Goal: Task Accomplishment & Management: Use online tool/utility

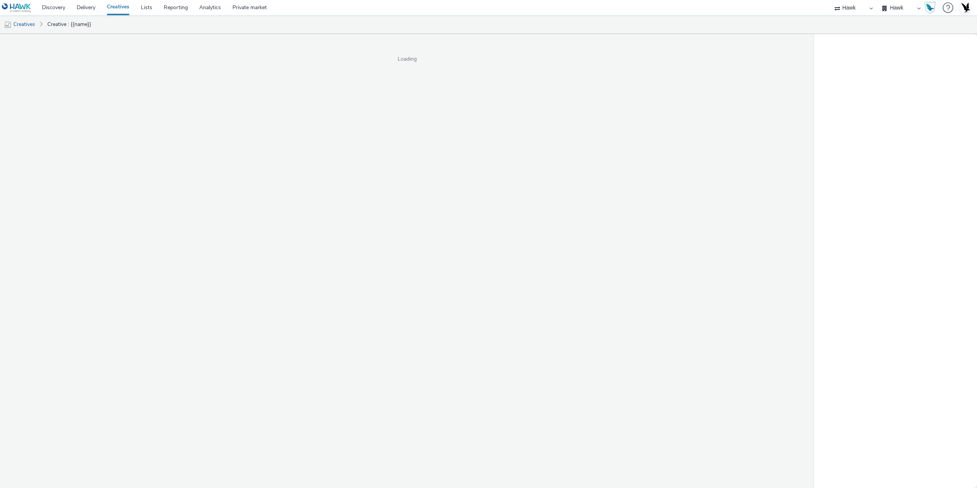
select select "11a7df10-284f-415c-b52a-427acf4c31ae"
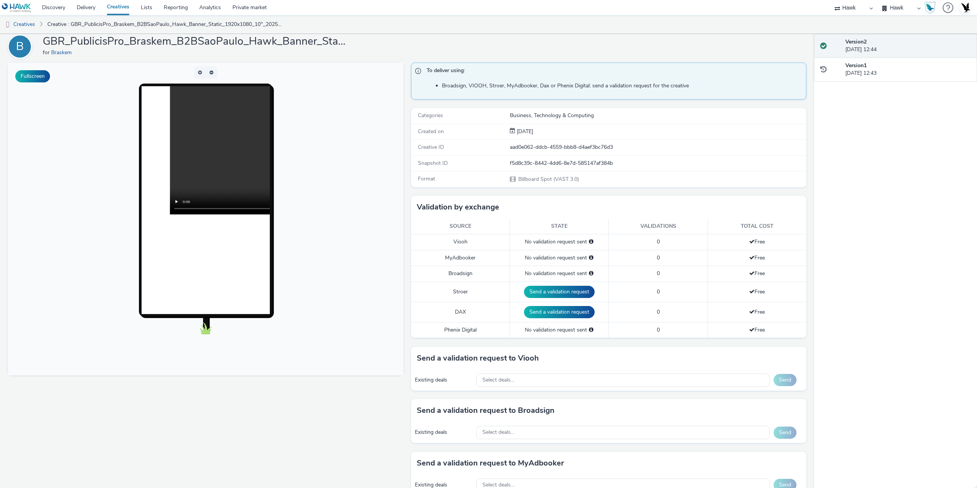
scroll to position [76, 0]
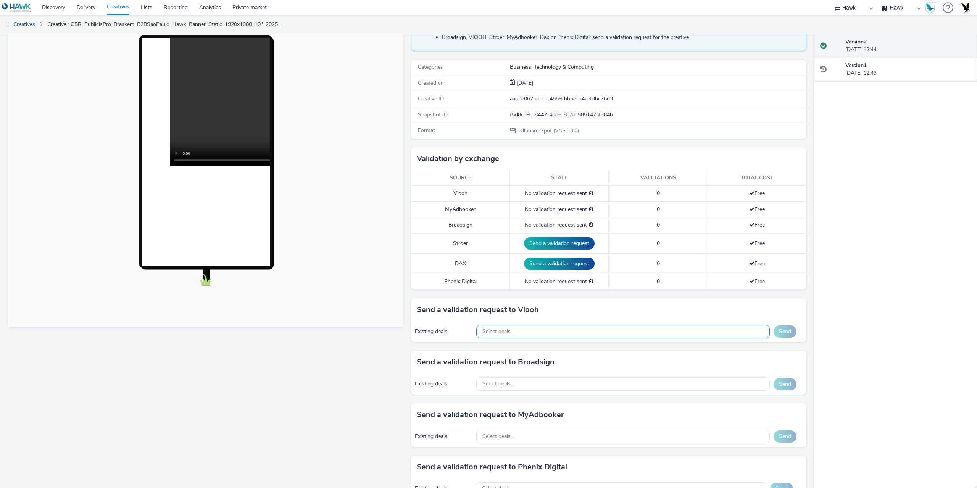
click at [518, 335] on div "Select deals..." at bounding box center [622, 331] width 293 height 13
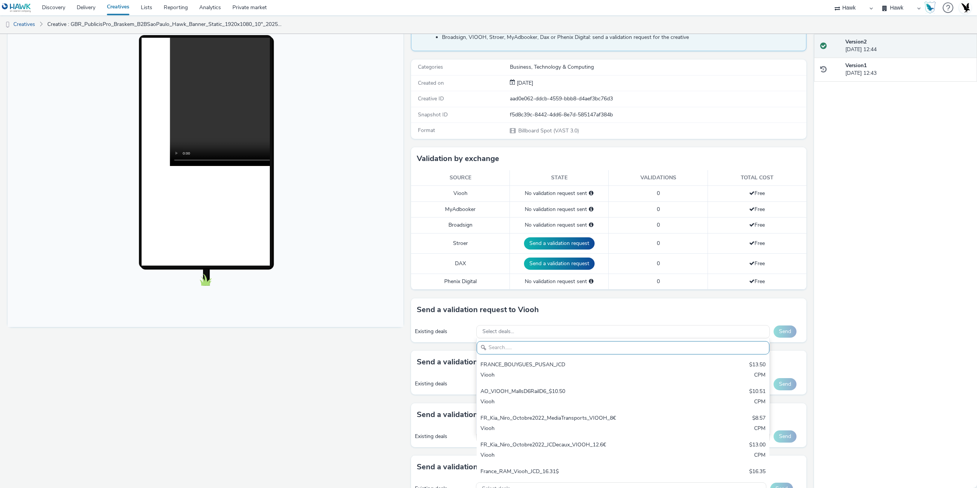
click at [250, 407] on div "Fullscreen" at bounding box center [208, 336] width 400 height 644
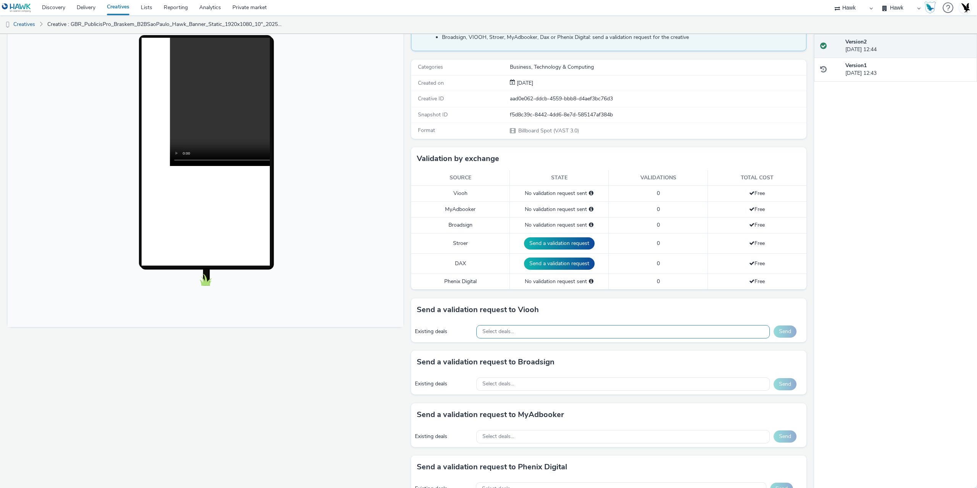
click at [509, 332] on span "Select deals..." at bounding box center [498, 332] width 32 height 6
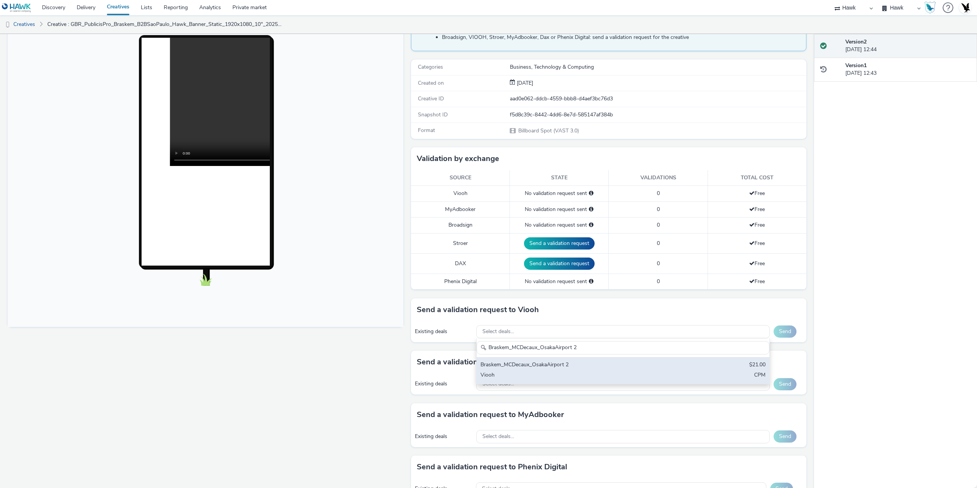
type input "Braskem_MCDecaux_OsakaAirport 2"
click at [514, 375] on div "Viooh" at bounding box center [574, 375] width 189 height 9
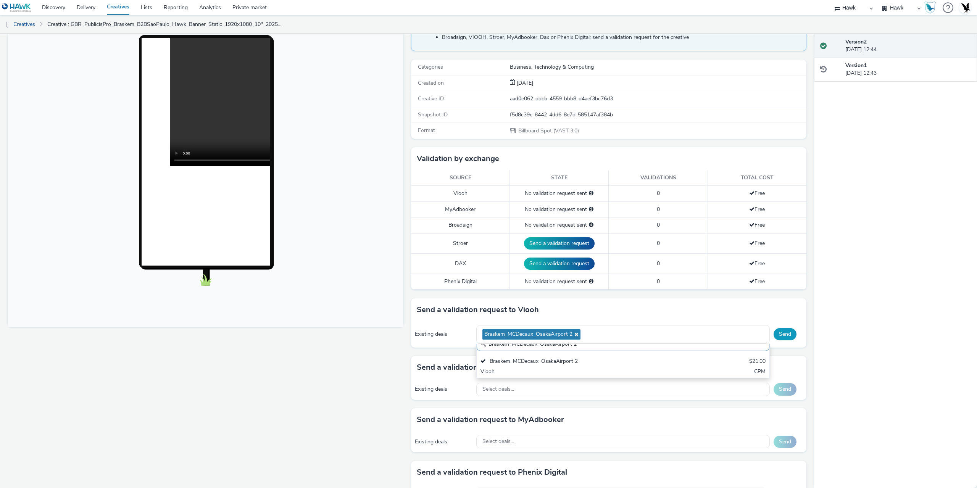
click at [780, 335] on button "Send" at bounding box center [784, 334] width 23 height 12
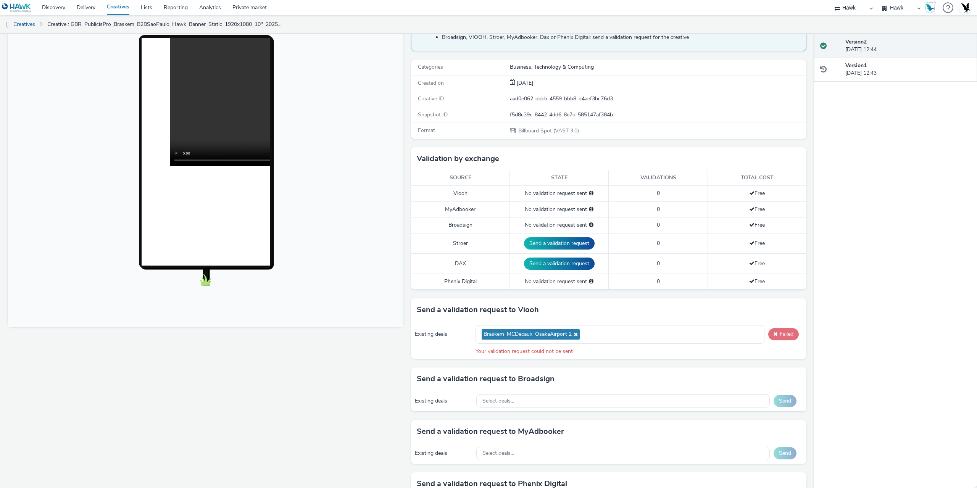
click at [781, 336] on button "Failed" at bounding box center [783, 334] width 31 height 12
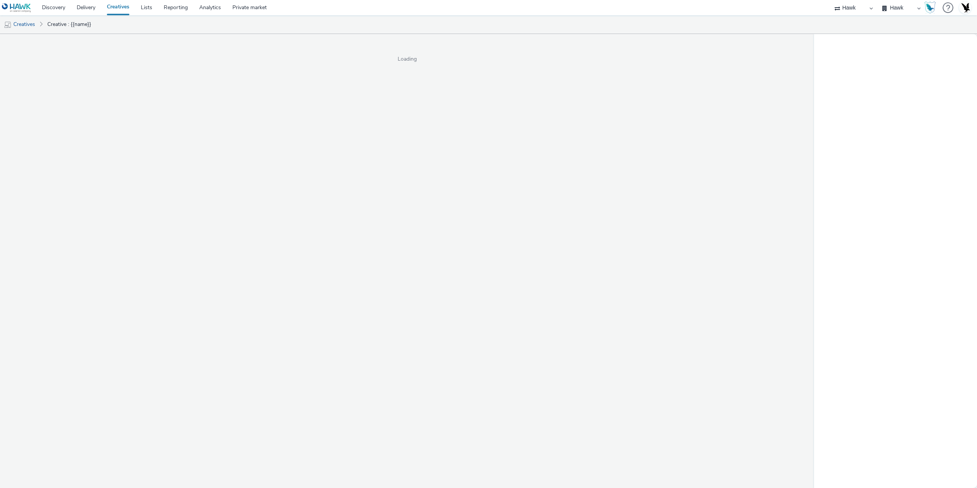
select select "11a7df10-284f-415c-b52a-427acf4c31ae"
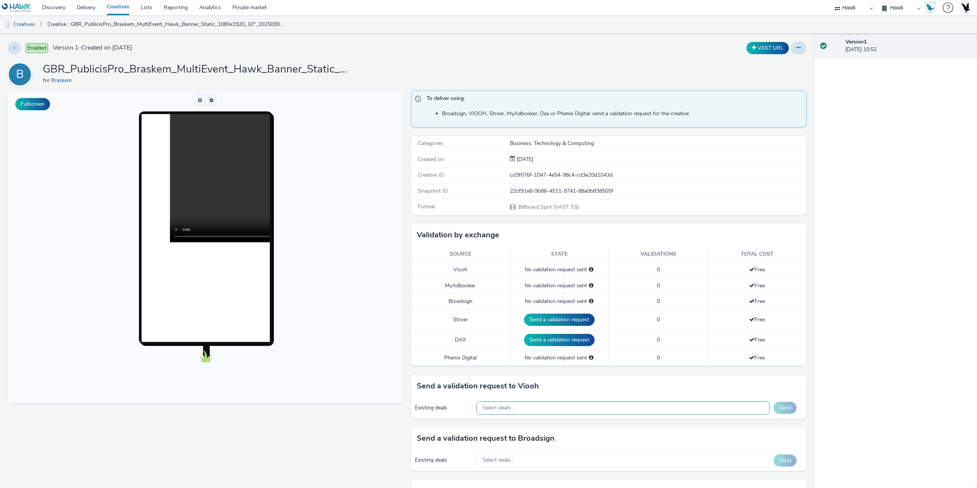
click at [520, 406] on div "Select deals..." at bounding box center [622, 407] width 293 height 13
paste input "Braskem_MCDecaux_OsakaAirport 2"
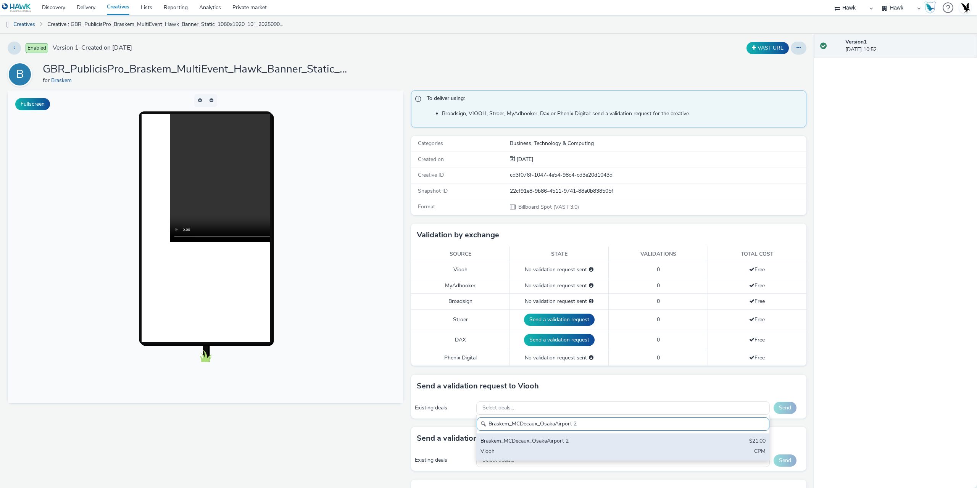
type input "Braskem_MCDecaux_OsakaAirport 2"
click at [576, 447] on div "Braskem_MCDecaux_OsakaAirport 2 $21.00 Viooh CPM" at bounding box center [623, 446] width 293 height 27
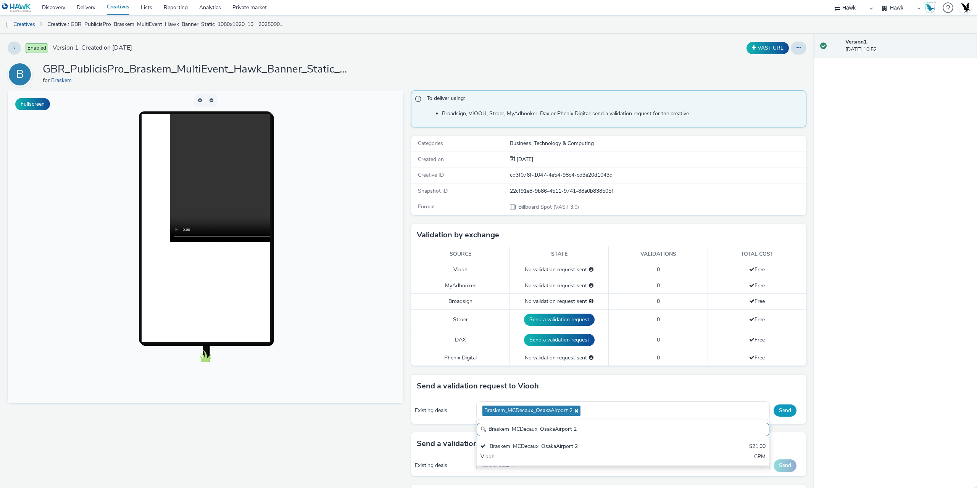
click at [779, 413] on button "Send" at bounding box center [784, 410] width 23 height 12
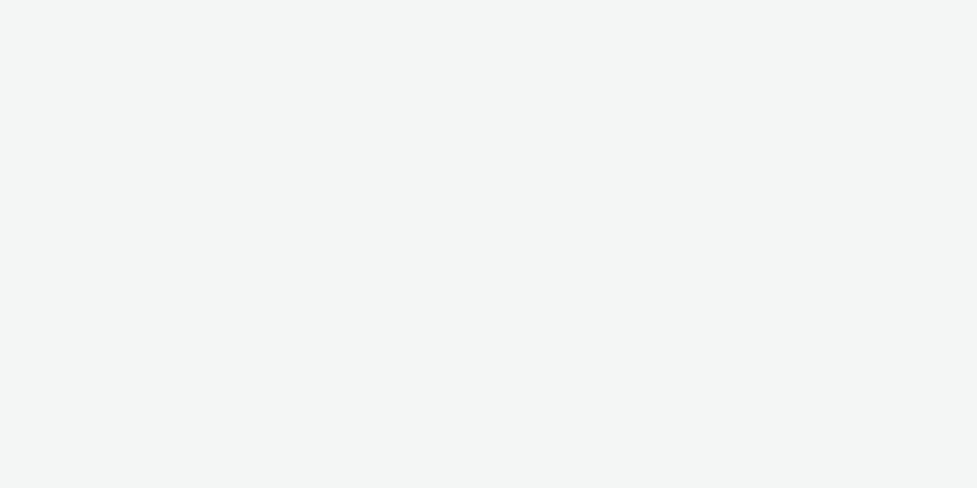
select select "11a7df10-284f-415c-b52a-427acf4c31ae"
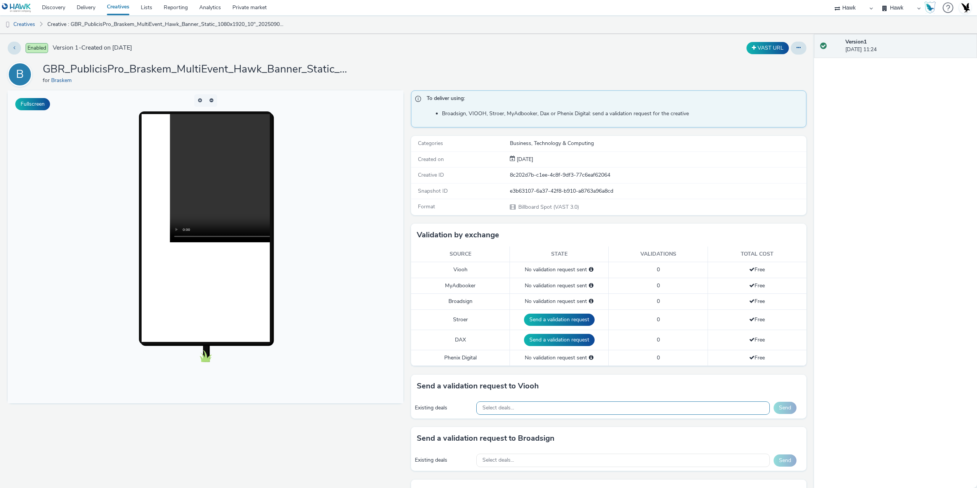
click at [531, 408] on div "Select deals..." at bounding box center [622, 407] width 293 height 13
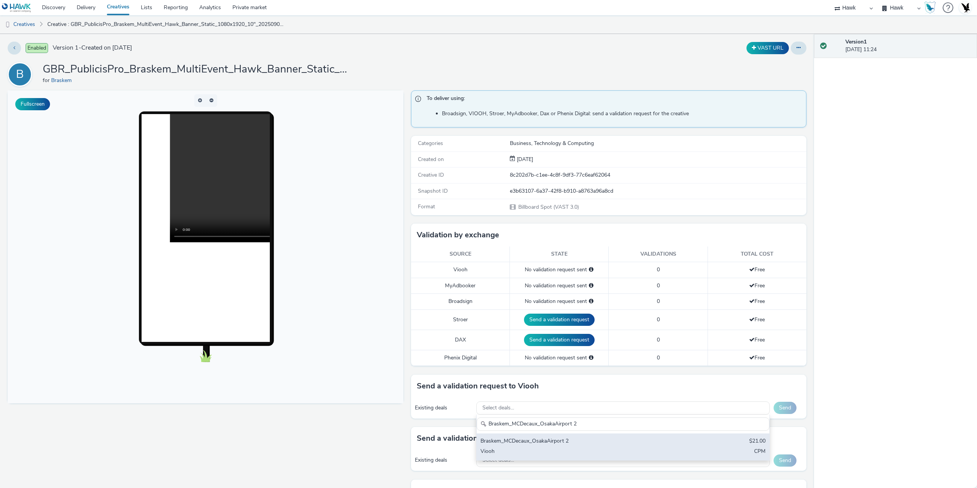
type input "Braskem_MCDecaux_OsakaAirport 2"
click at [544, 448] on div "Viooh" at bounding box center [574, 452] width 189 height 9
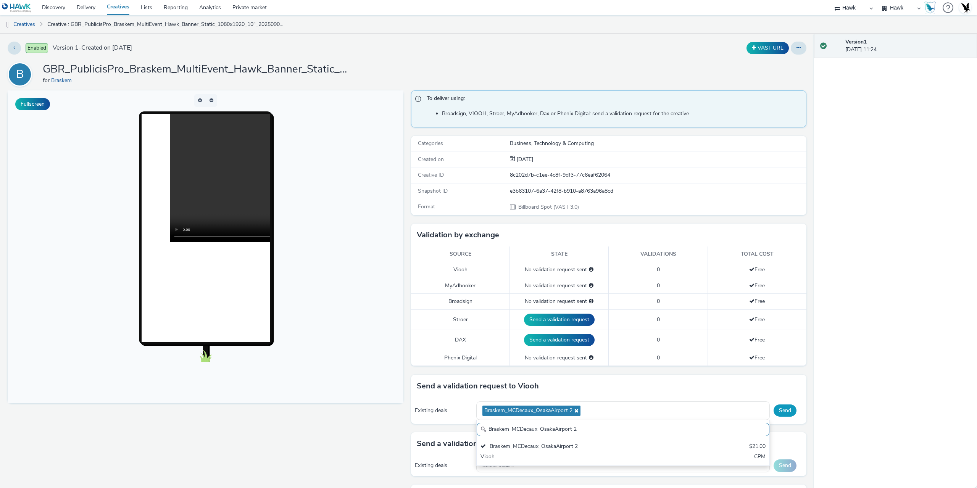
click at [777, 410] on button "Send" at bounding box center [784, 410] width 23 height 12
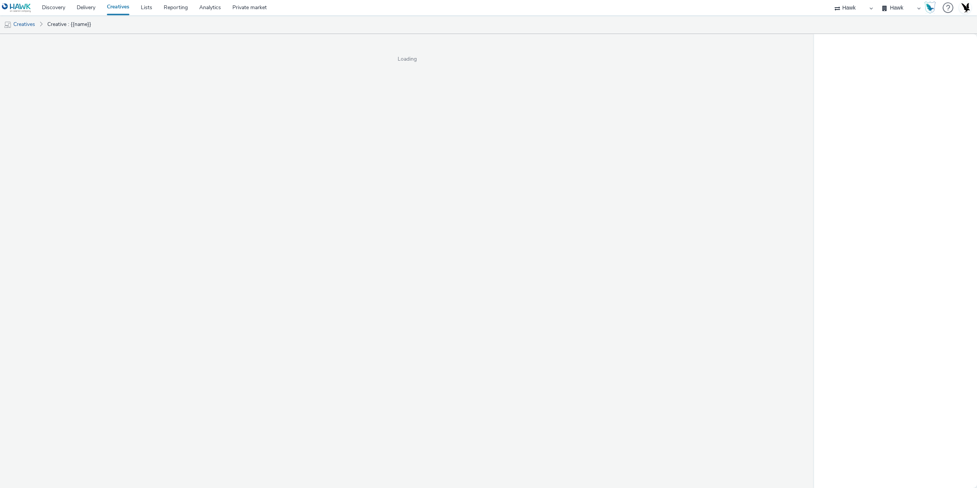
select select "11a7df10-284f-415c-b52a-427acf4c31ae"
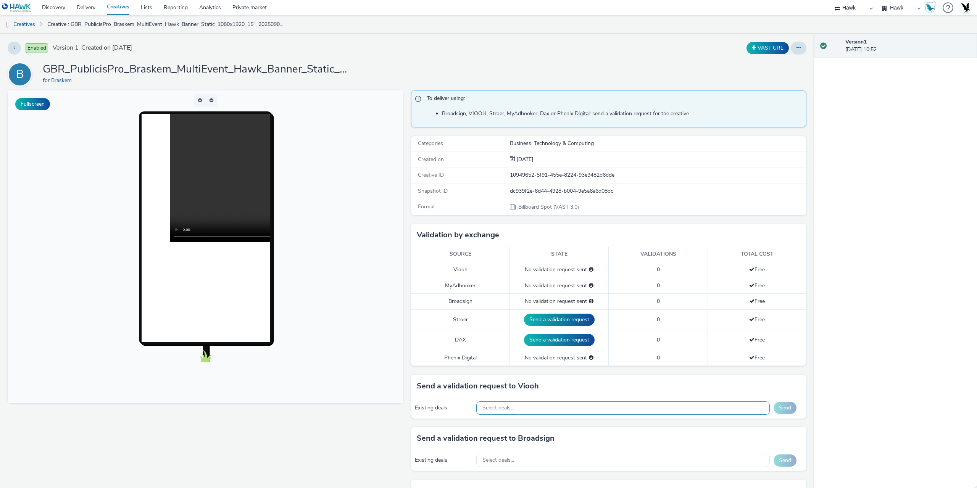
click at [590, 404] on div "Select deals..." at bounding box center [622, 407] width 293 height 13
paste input "Braskem_MCDecaux_OsakaAirport 2"
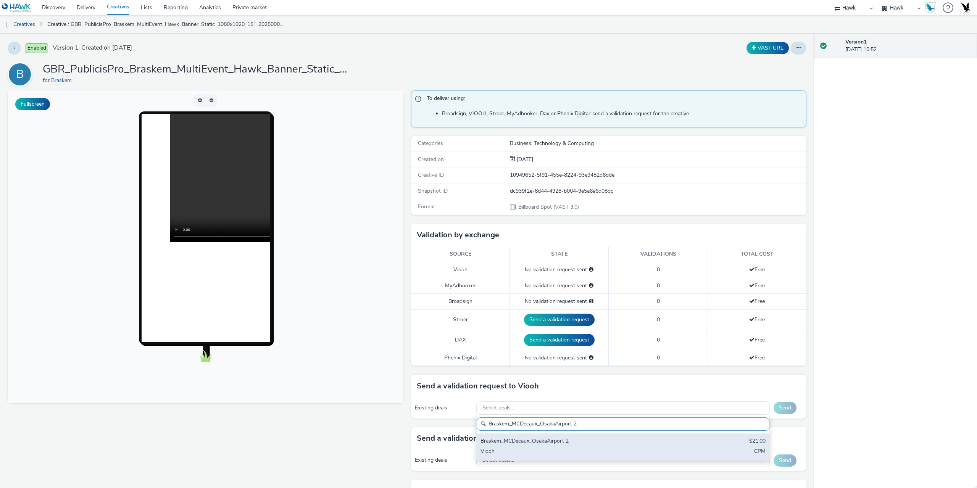
type input "Braskem_MCDecaux_OsakaAirport 2"
click at [575, 441] on div "Braskem_MCDecaux_OsakaAirport 2" at bounding box center [574, 441] width 189 height 9
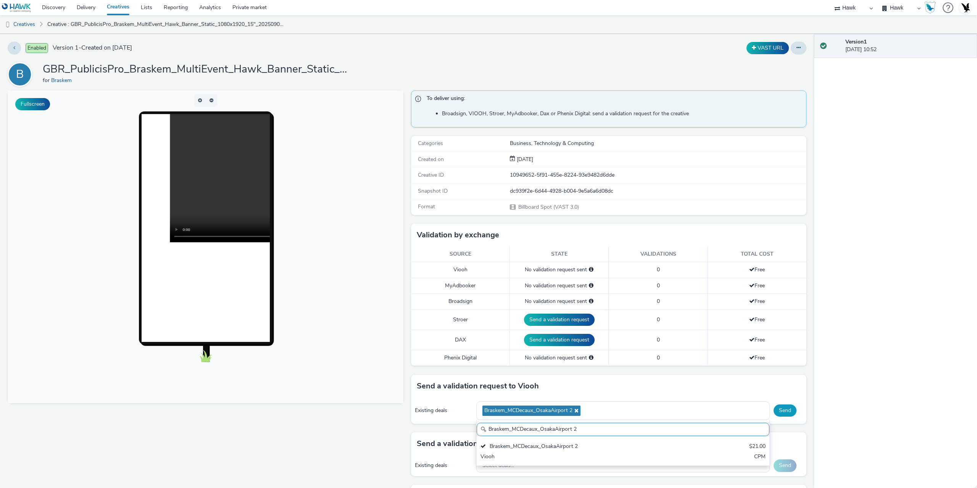
click at [780, 414] on button "Send" at bounding box center [784, 410] width 23 height 12
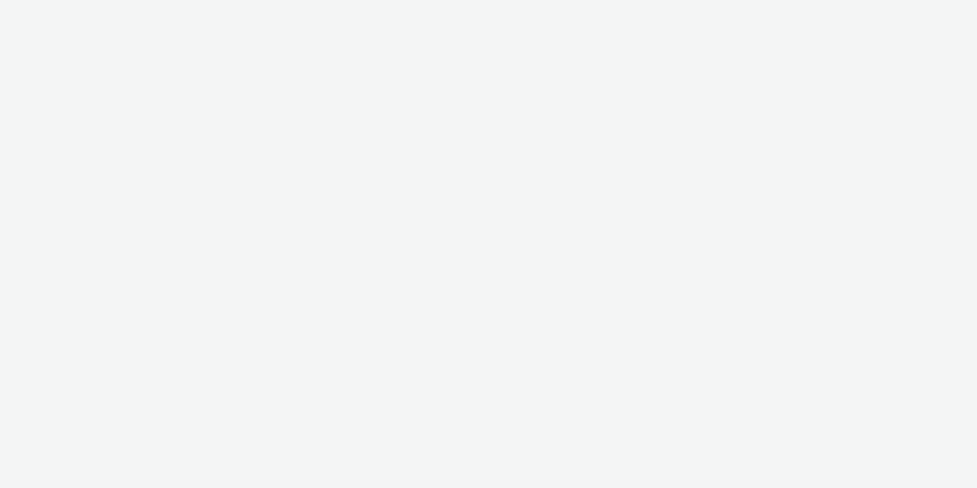
select select "11a7df10-284f-415c-b52a-427acf4c31ae"
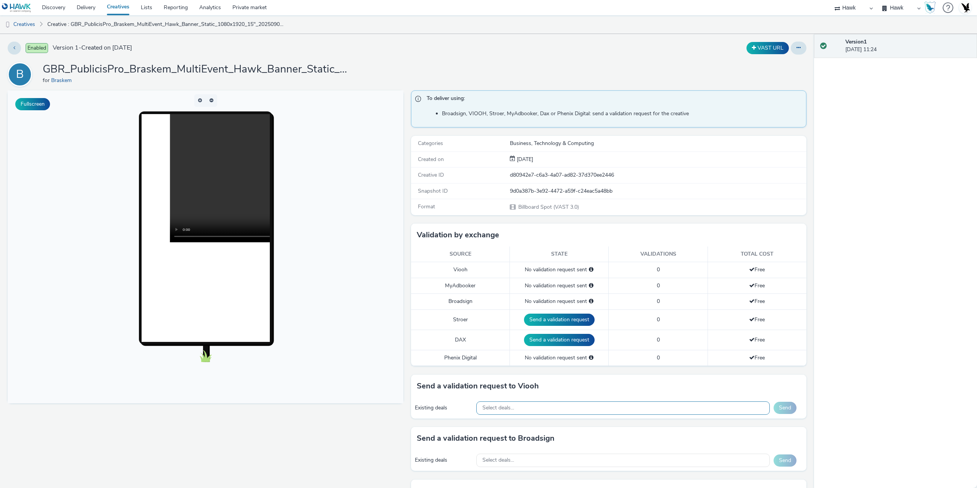
click at [556, 406] on div "Select deals..." at bounding box center [622, 407] width 293 height 13
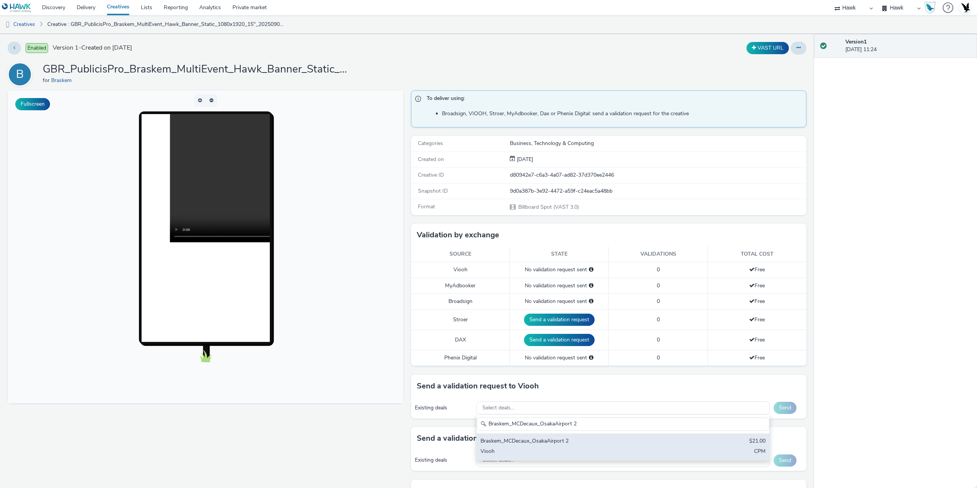
type input "Braskem_MCDecaux_OsakaAirport 2"
click at [565, 449] on div "Viooh" at bounding box center [574, 452] width 189 height 9
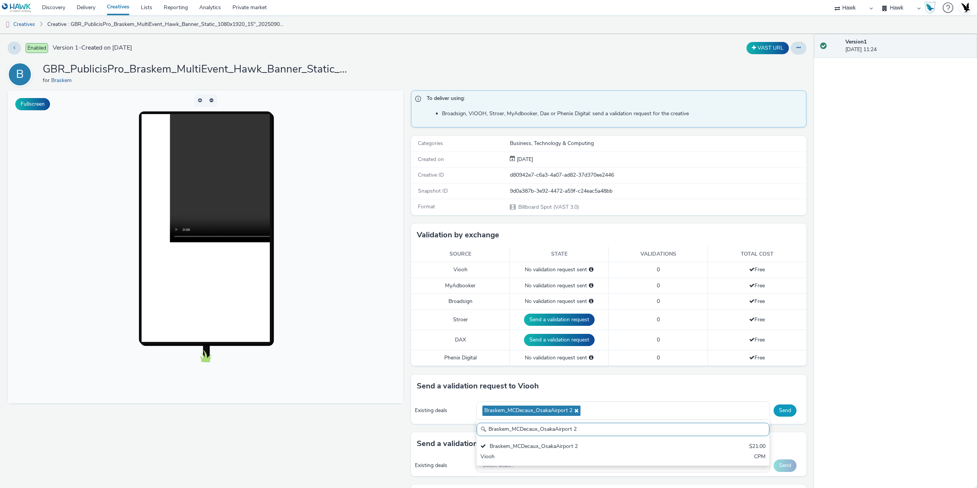
click at [783, 415] on button "Send" at bounding box center [784, 410] width 23 height 12
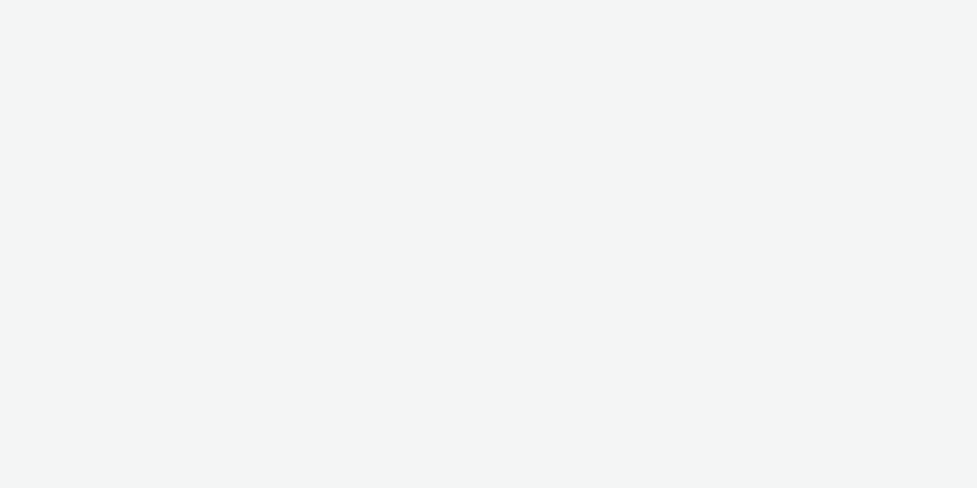
select select "11a7df10-284f-415c-b52a-427acf4c31ae"
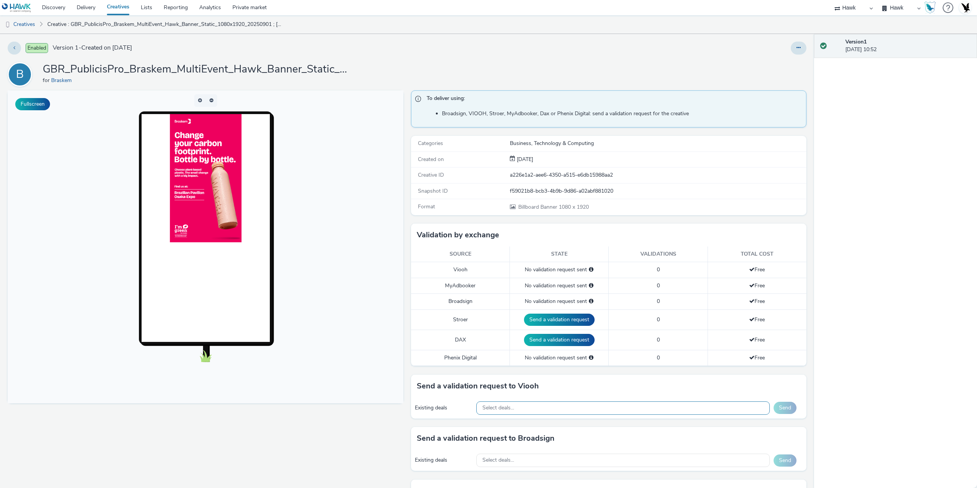
click at [519, 405] on div "Select deals..." at bounding box center [622, 407] width 293 height 13
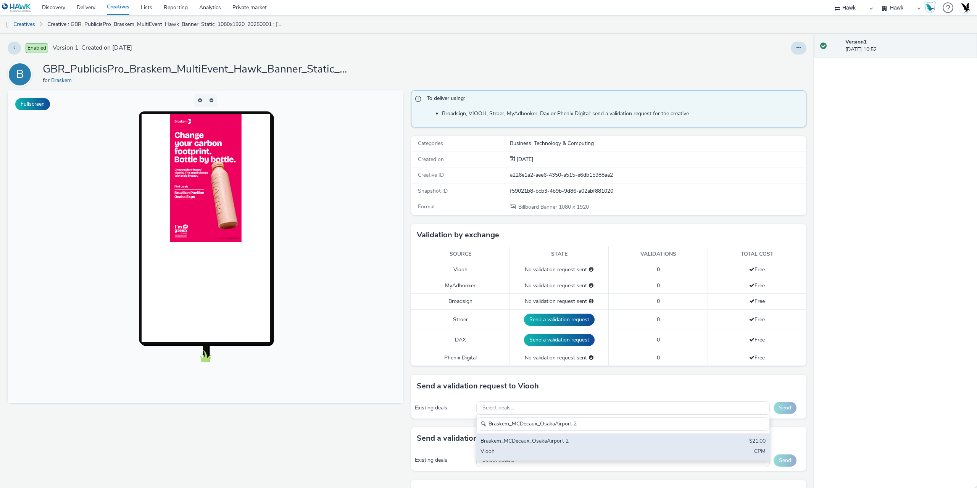
type input "Braskem_MCDecaux_OsakaAirport 2"
drag, startPoint x: 549, startPoint y: 449, endPoint x: 616, endPoint y: 443, distance: 67.1
click at [550, 449] on div "Viooh" at bounding box center [574, 452] width 189 height 9
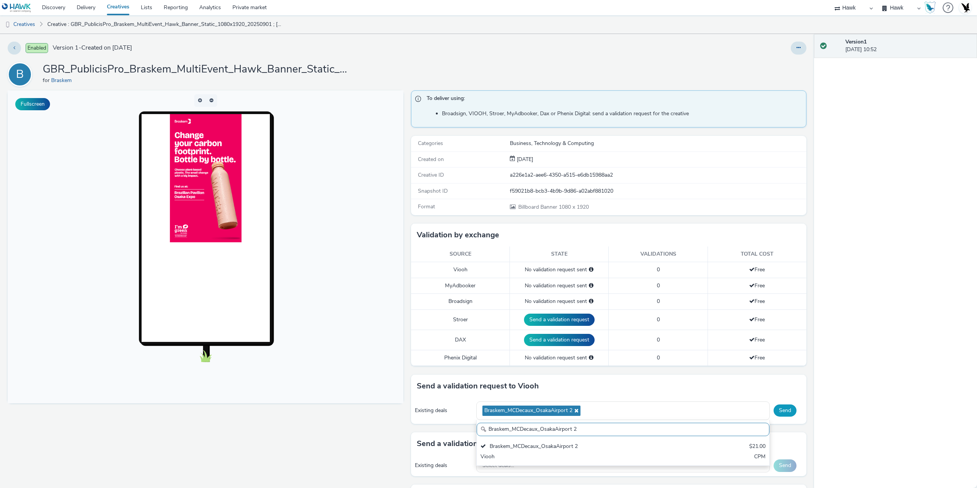
click at [781, 411] on button "Send" at bounding box center [784, 410] width 23 height 12
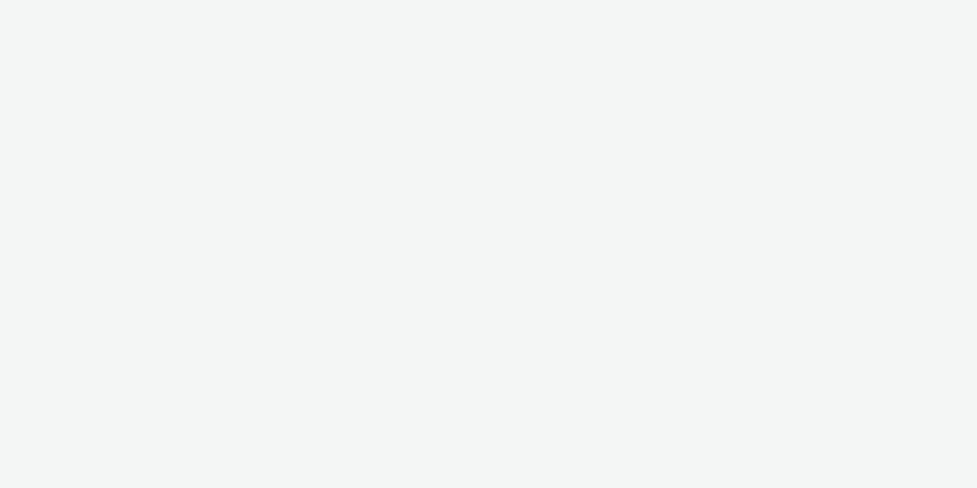
select select "11a7df10-284f-415c-b52a-427acf4c31ae"
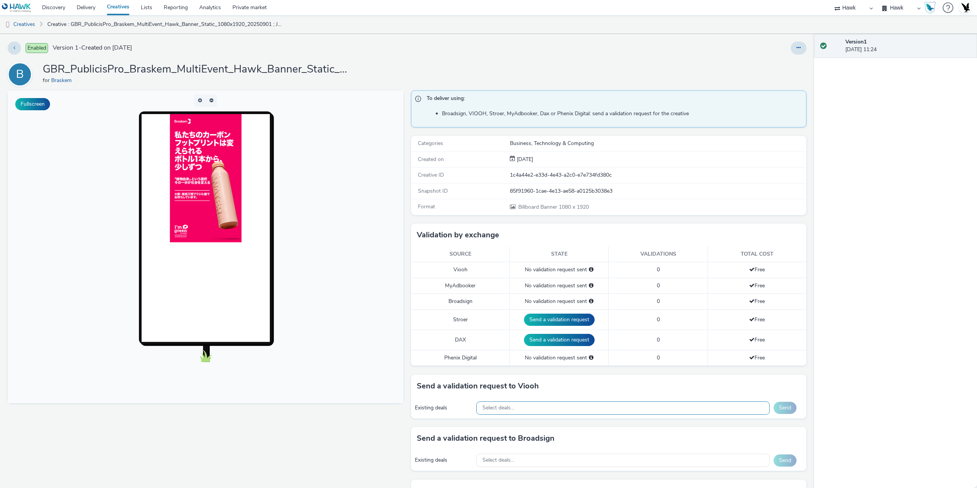
click at [530, 403] on div "Select deals..." at bounding box center [622, 407] width 293 height 13
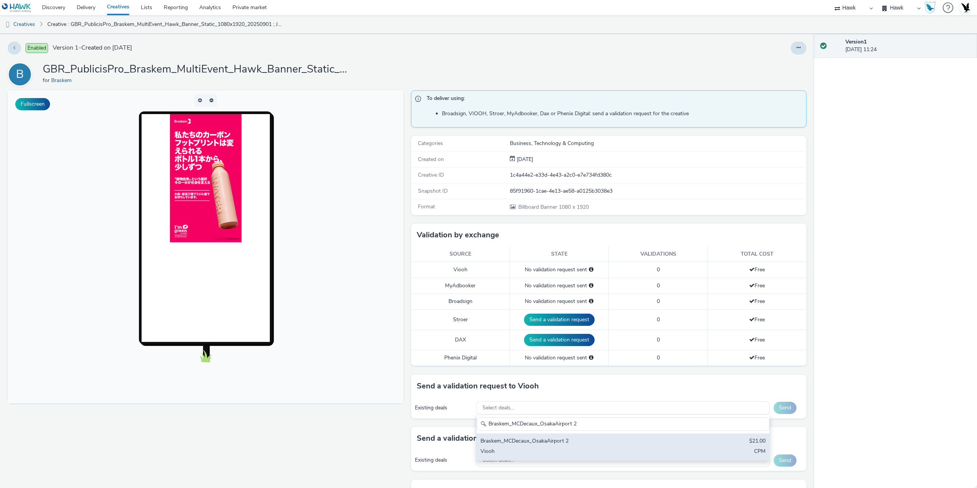
type input "Braskem_MCDecaux_OsakaAirport 2"
click at [527, 439] on div "Braskem_MCDecaux_OsakaAirport 2" at bounding box center [574, 441] width 189 height 9
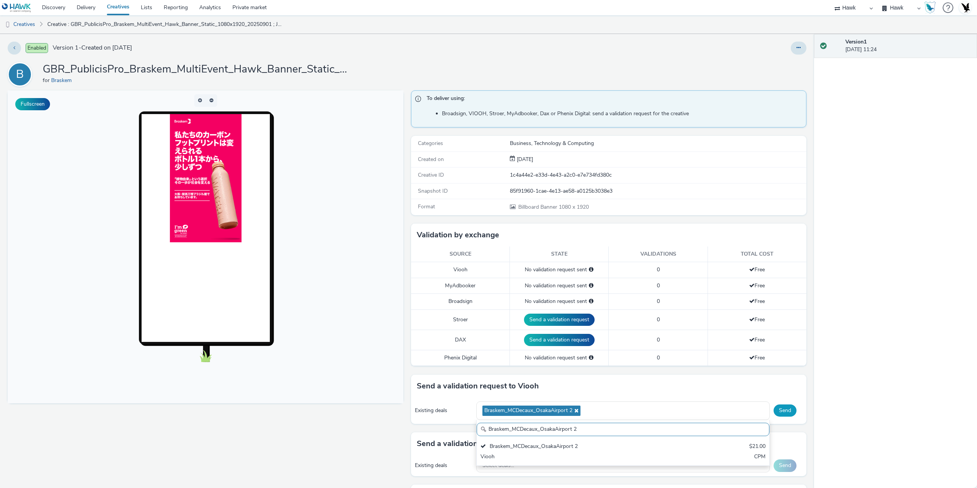
click at [781, 413] on button "Send" at bounding box center [784, 410] width 23 height 12
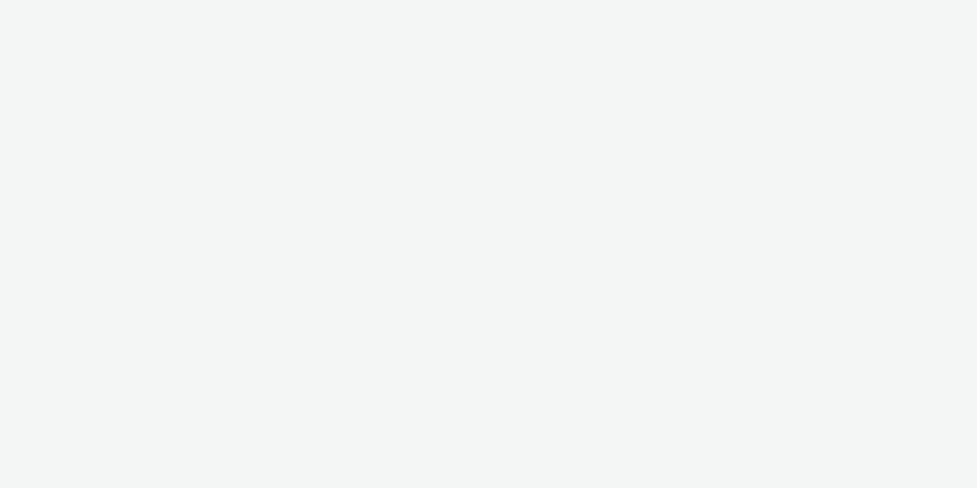
select select "11a7df10-284f-415c-b52a-427acf4c31ae"
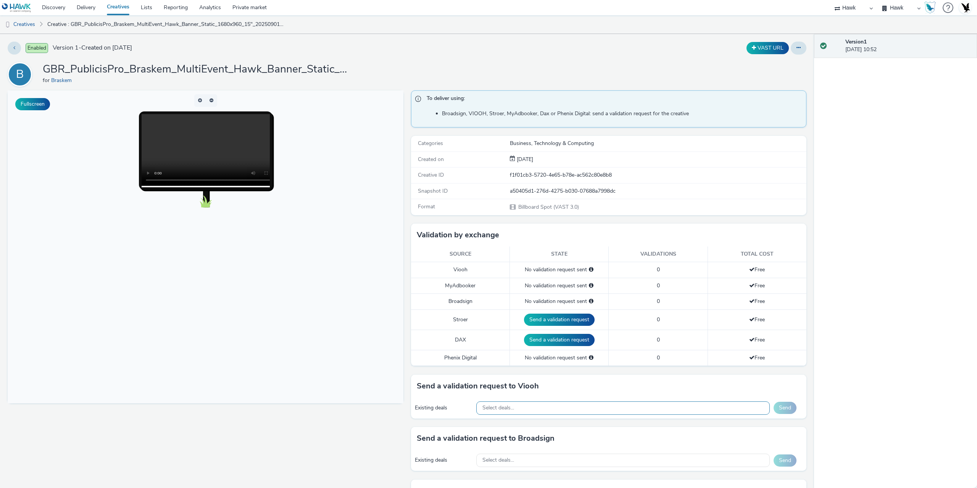
click at [525, 403] on div "Select deals..." at bounding box center [622, 407] width 293 height 13
paste input "Braskem_MCDecaux_OsakaAirport 2"
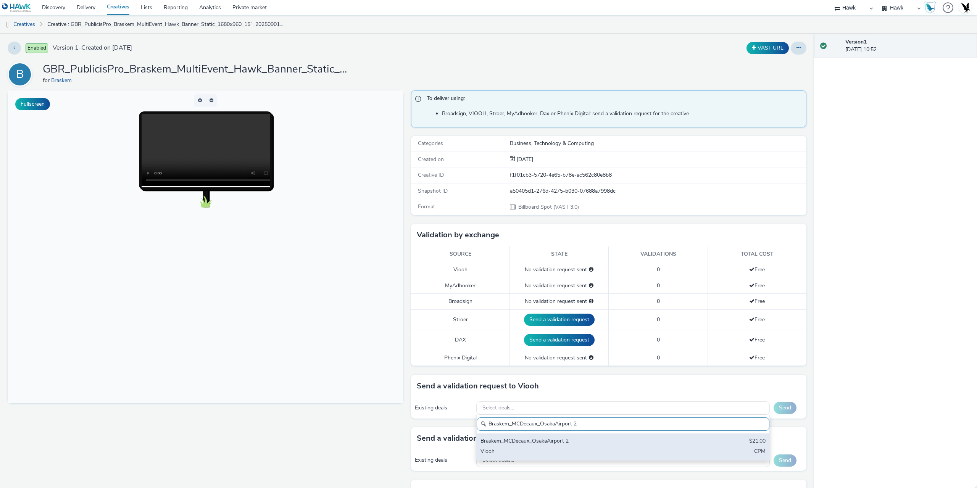
type input "Braskem_MCDecaux_OsakaAirport 2"
click at [526, 450] on div "Viooh" at bounding box center [574, 452] width 189 height 9
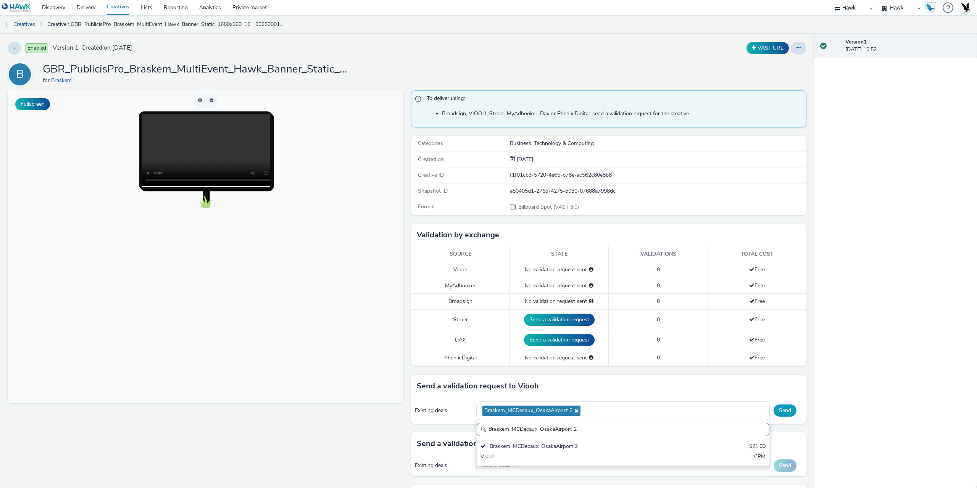
click at [781, 409] on button "Send" at bounding box center [784, 410] width 23 height 12
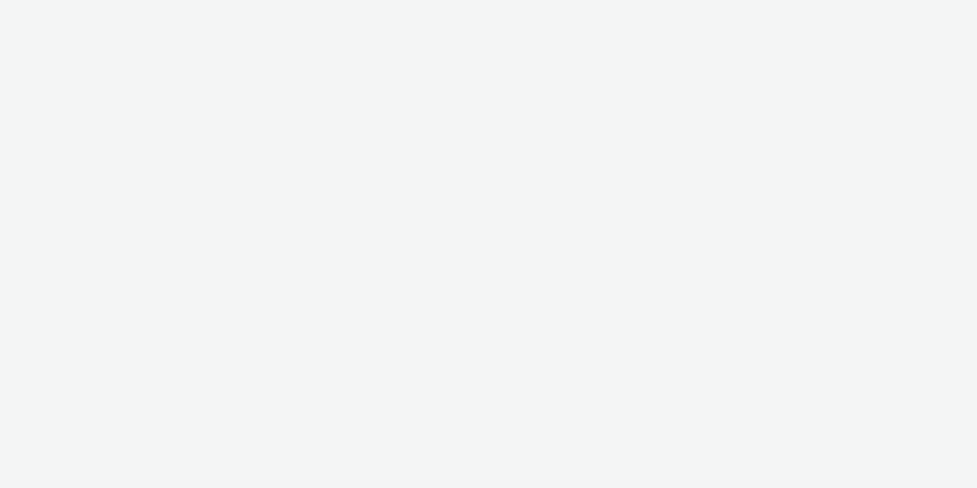
select select "11a7df10-284f-415c-b52a-427acf4c31ae"
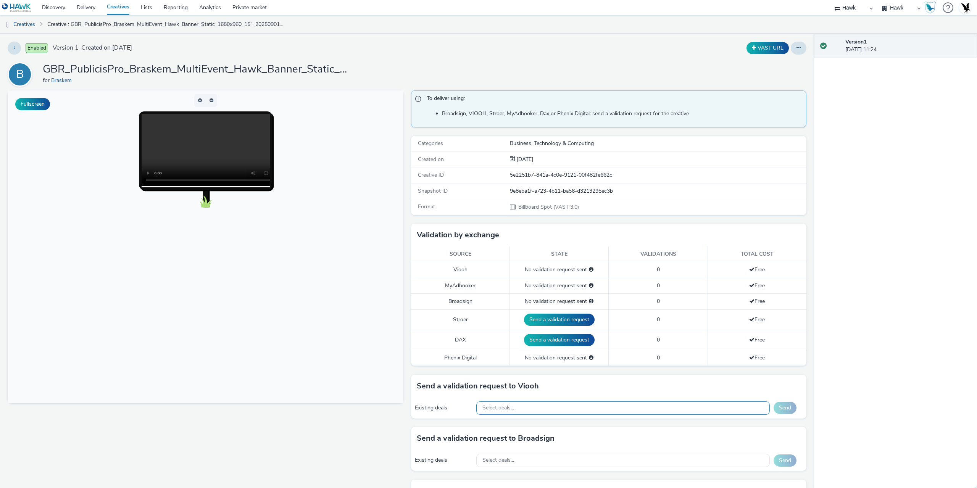
click at [533, 407] on div "Select deals..." at bounding box center [622, 407] width 293 height 13
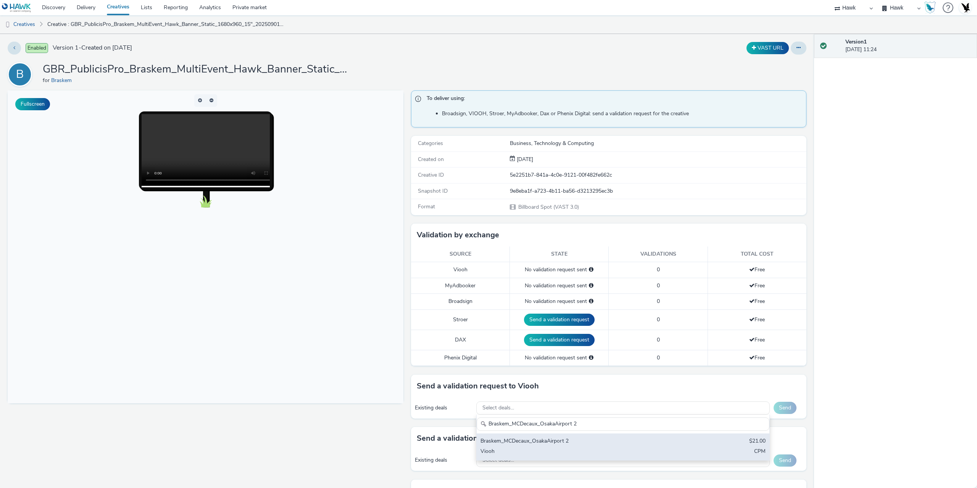
type input "Braskem_MCDecaux_OsakaAirport 2"
drag, startPoint x: 552, startPoint y: 436, endPoint x: 559, endPoint y: 438, distance: 7.1
click at [553, 437] on div "Braskem_MCDecaux_OsakaAirport 2 $21.00 Viooh CPM" at bounding box center [623, 446] width 293 height 27
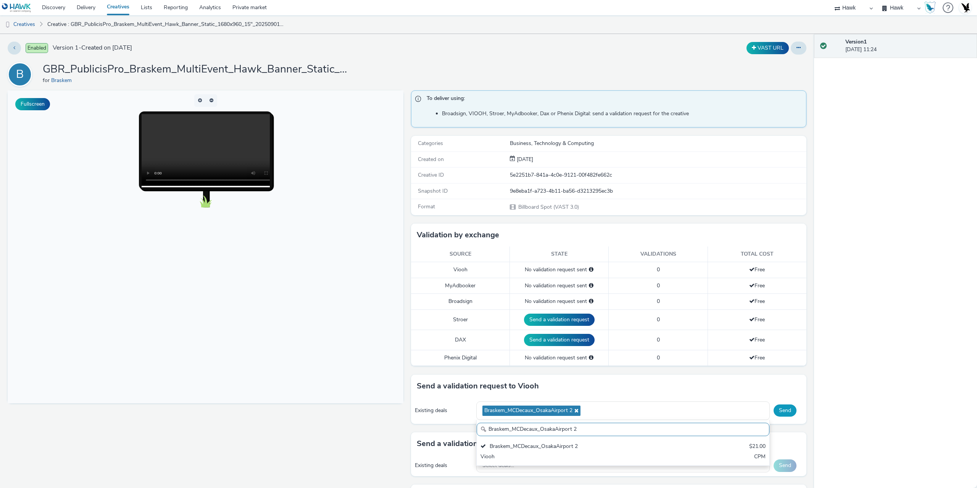
click at [777, 411] on button "Send" at bounding box center [784, 410] width 23 height 12
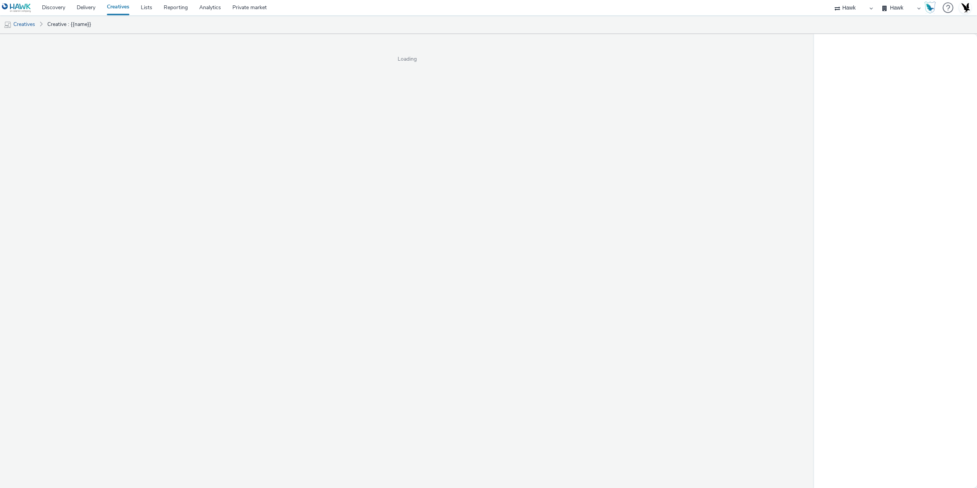
select select "11a7df10-284f-415c-b52a-427acf4c31ae"
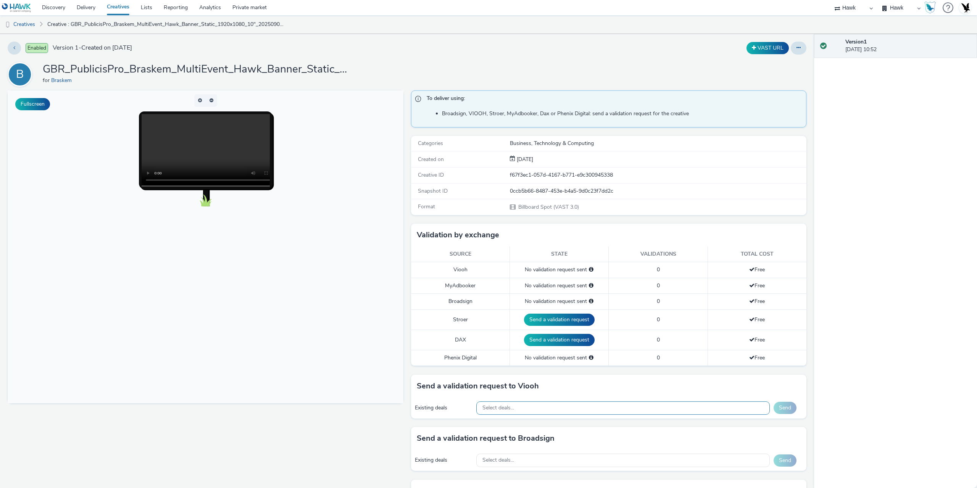
click at [536, 412] on div "Select deals..." at bounding box center [622, 407] width 293 height 13
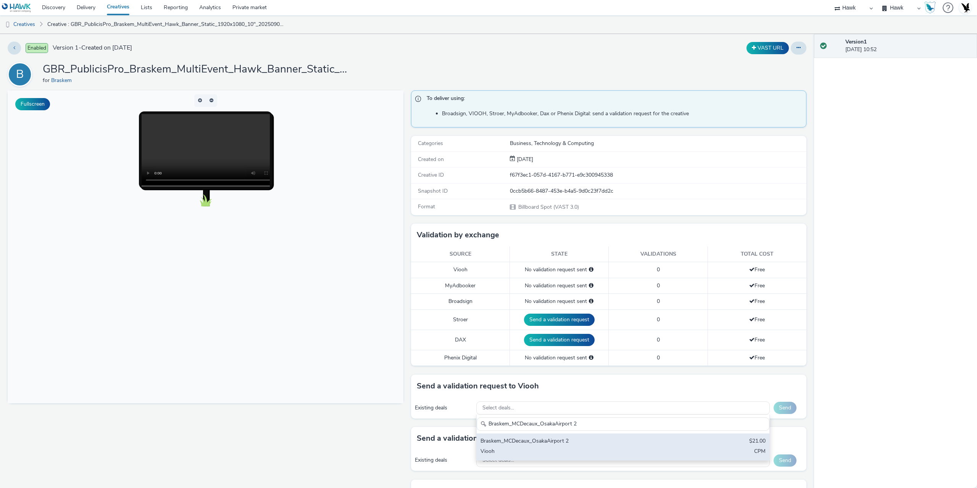
type input "Braskem_MCDecaux_OsakaAirport 2"
click at [565, 459] on div "Braskem_MCDecaux_OsakaAirport 2 $21.00 Viooh CPM" at bounding box center [623, 446] width 293 height 27
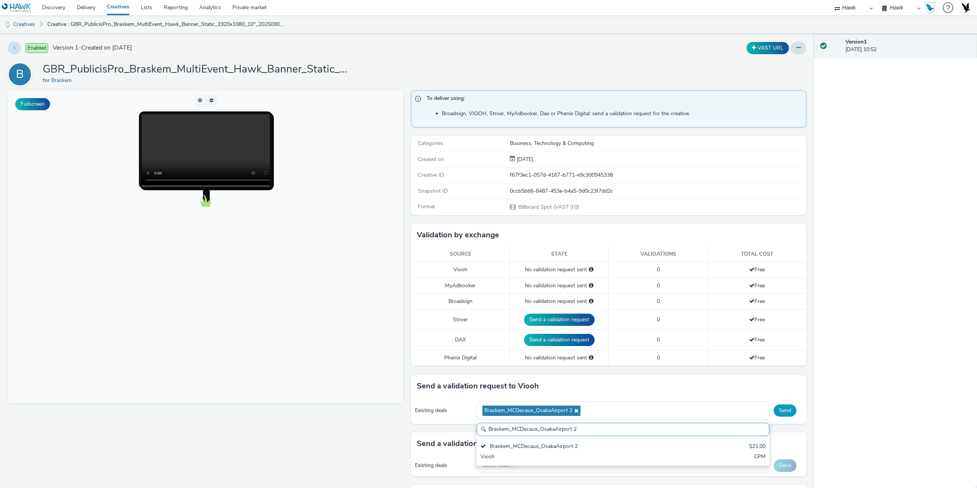
click at [773, 411] on button "Send" at bounding box center [784, 410] width 23 height 12
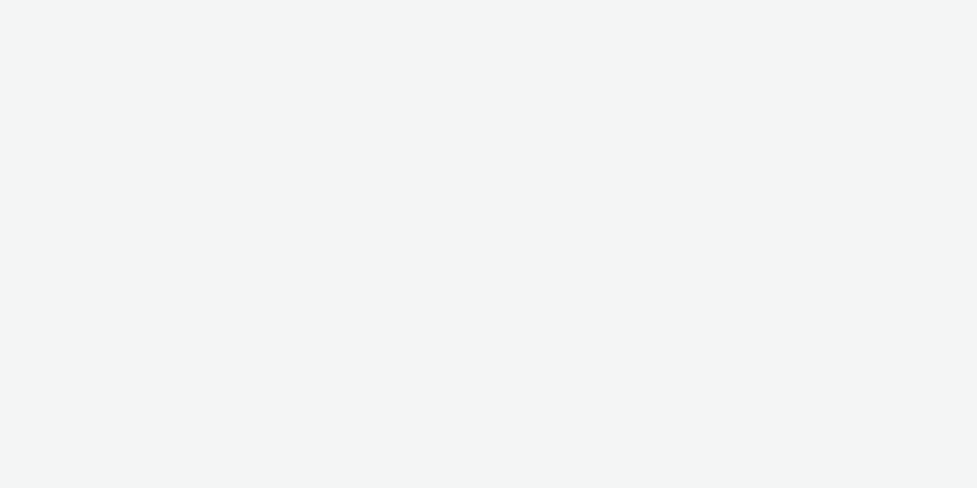
select select "11a7df10-284f-415c-b52a-427acf4c31ae"
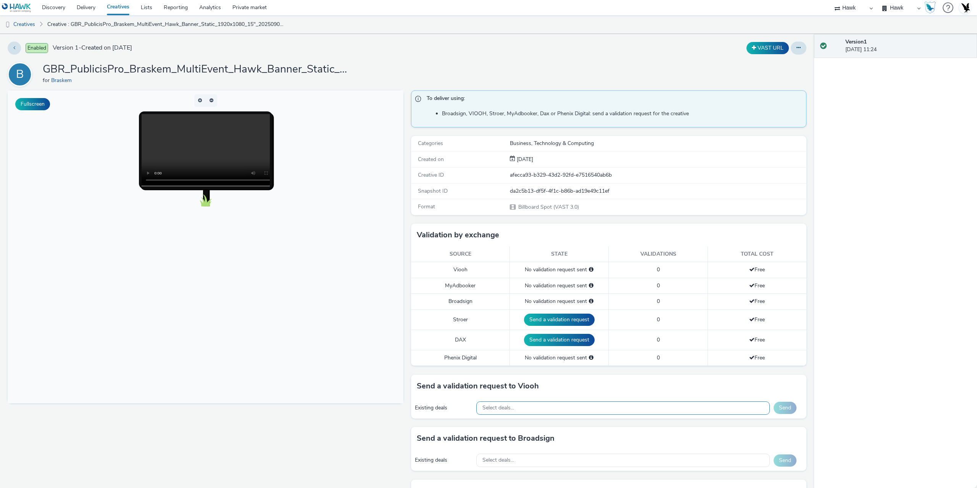
click at [512, 404] on div "Select deals..." at bounding box center [622, 407] width 293 height 13
paste input "Braskem_MCDecaux_OsakaAirport 2"
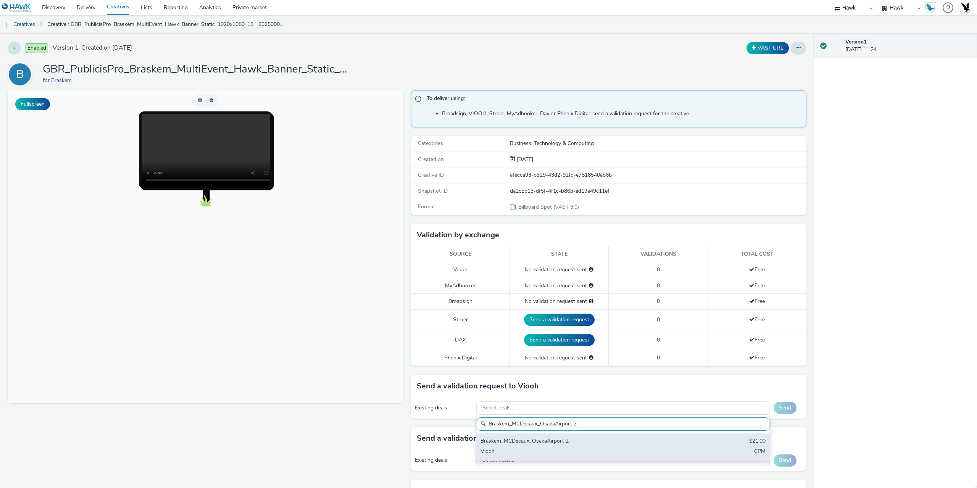
type input "Braskem_MCDecaux_OsakaAirport 2"
click at [548, 446] on div "Braskem_MCDecaux_OsakaAirport 2" at bounding box center [574, 441] width 189 height 9
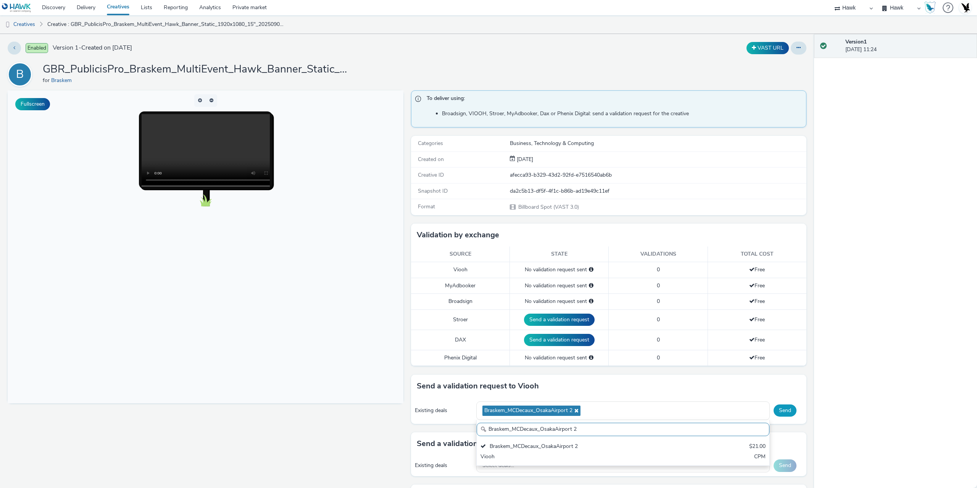
click at [784, 408] on button "Send" at bounding box center [784, 410] width 23 height 12
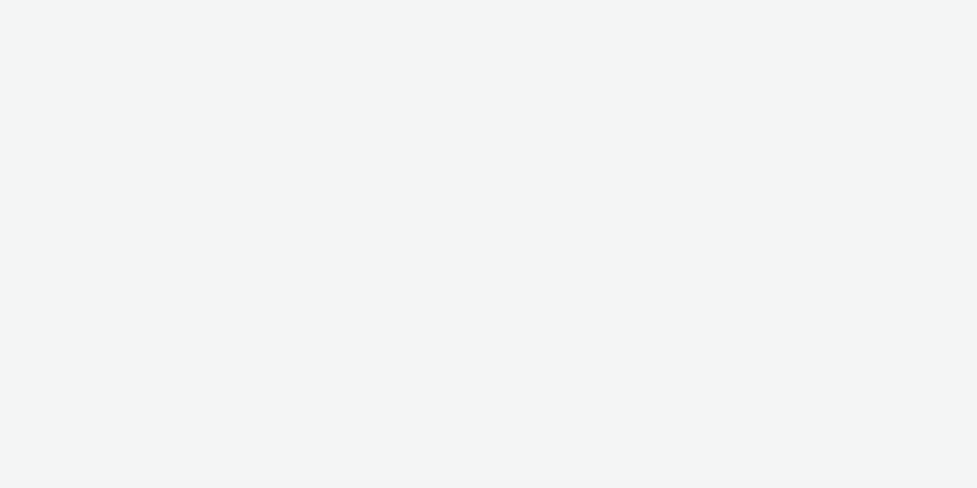
select select "11a7df10-284f-415c-b52a-427acf4c31ae"
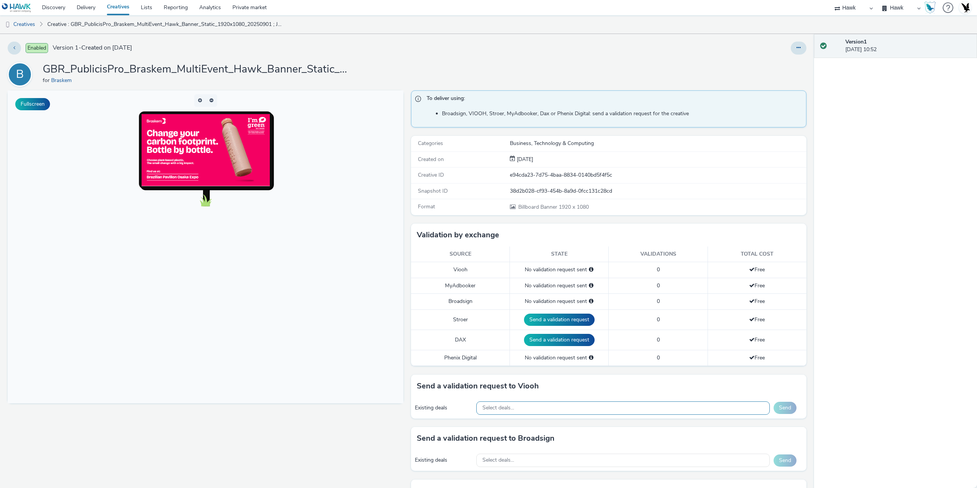
click at [528, 408] on div "Select deals..." at bounding box center [622, 407] width 293 height 13
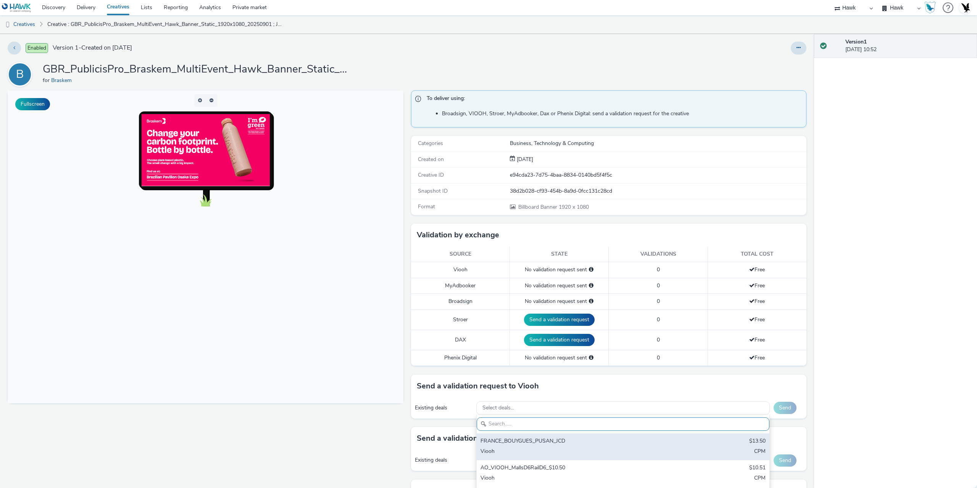
paste input "Braskem_MCDecaux_OsakaAirport 2"
type input "Braskem_MCDecaux_OsakaAirport 2"
click at [539, 448] on div "Viooh" at bounding box center [574, 452] width 189 height 9
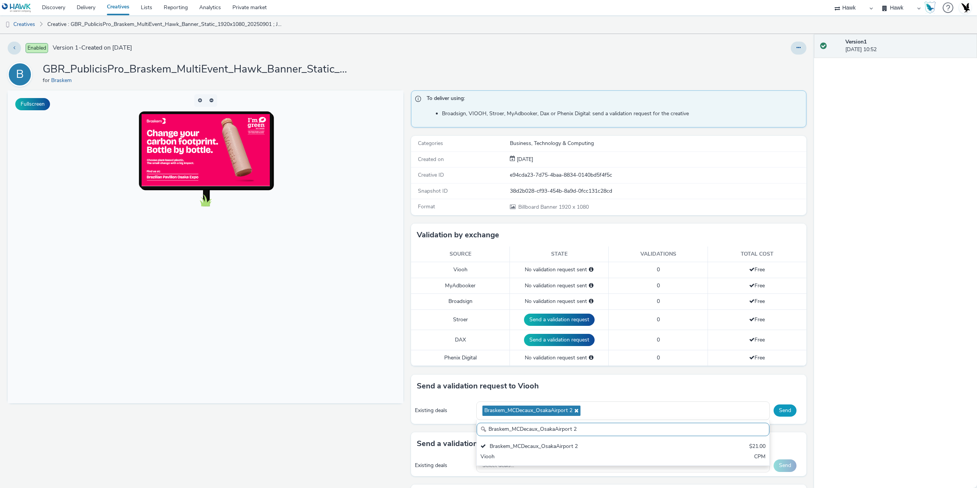
click at [785, 408] on button "Send" at bounding box center [784, 410] width 23 height 12
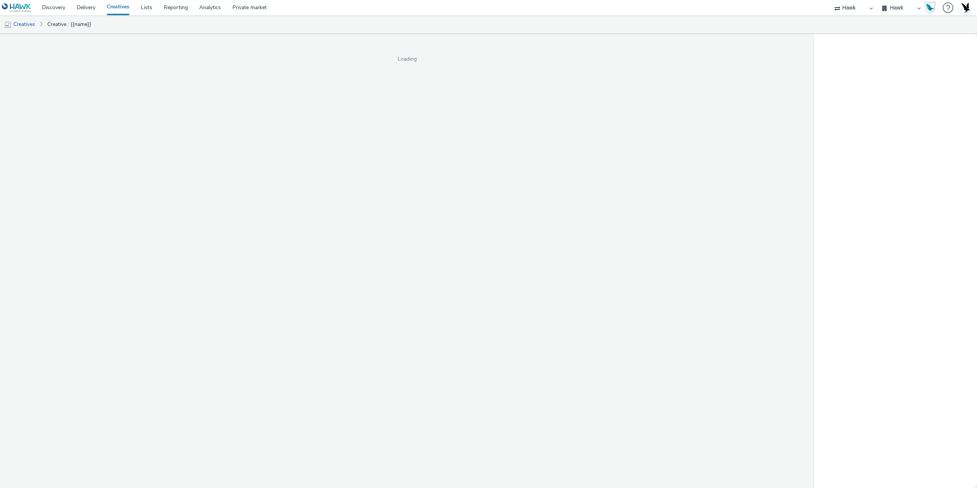
select select "11a7df10-284f-415c-b52a-427acf4c31ae"
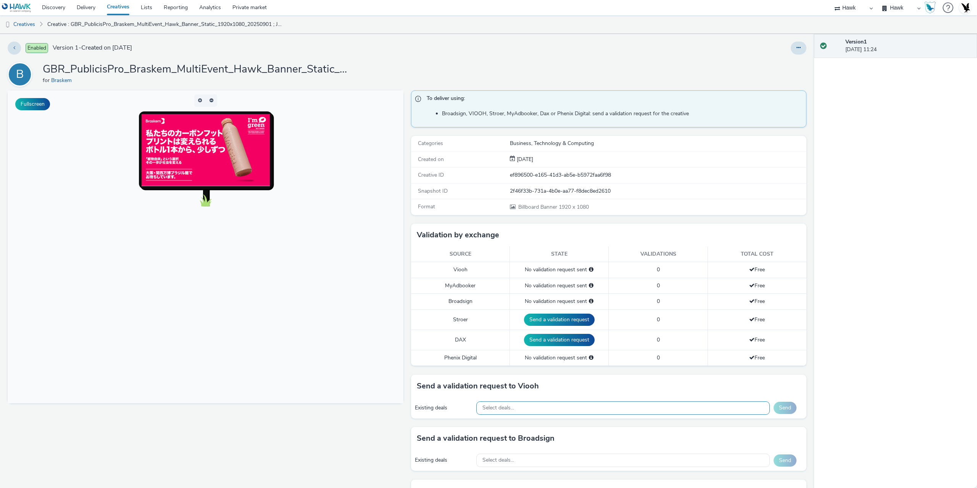
click at [556, 408] on div "Select deals..." at bounding box center [622, 407] width 293 height 13
paste input "Braskem_MCDecaux_OsakaAirport 2"
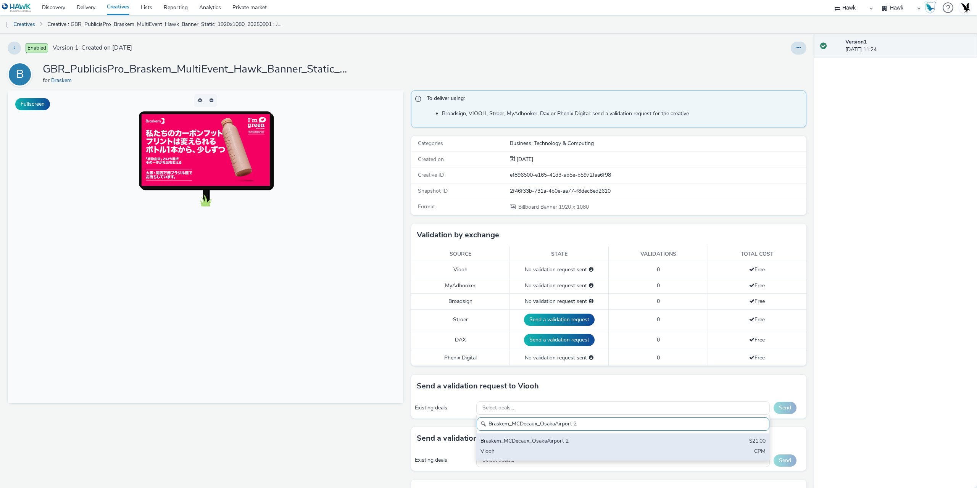
type input "Braskem_MCDecaux_OsakaAirport 2"
click at [559, 446] on div "Braskem_MCDecaux_OsakaAirport 2 $21.00 Viooh CPM" at bounding box center [623, 446] width 293 height 27
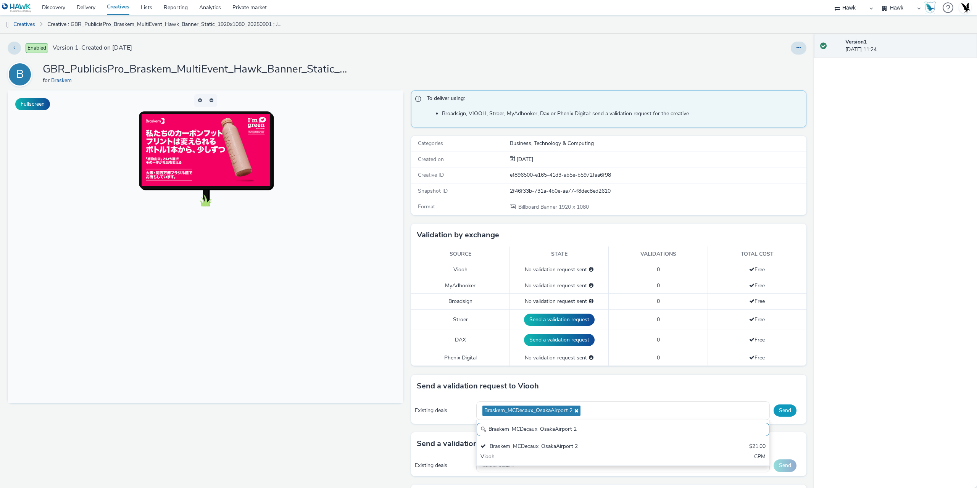
click at [779, 409] on button "Send" at bounding box center [784, 410] width 23 height 12
